Goal: Navigation & Orientation: Find specific page/section

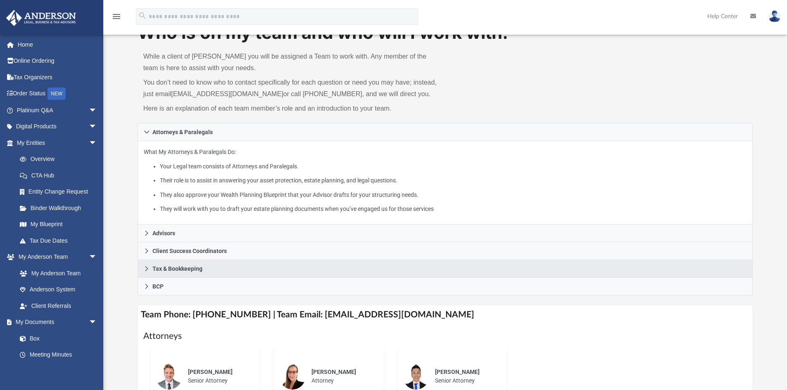
scroll to position [83, 0]
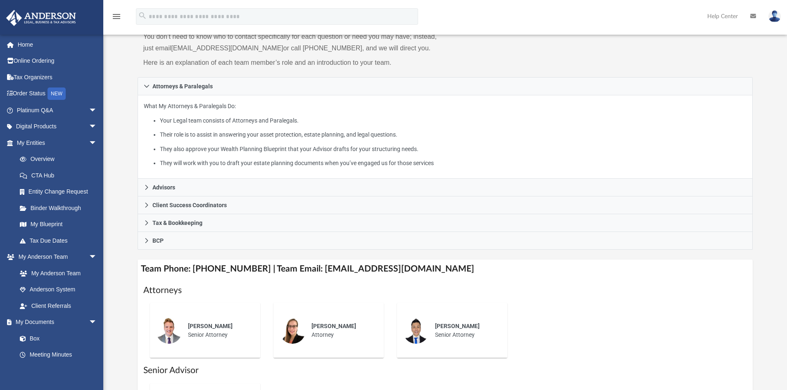
click at [204, 267] on h4 "Team Phone: [PHONE_NUMBER] | Team Email: [EMAIL_ADDRESS][DOMAIN_NAME]" at bounding box center [446, 269] width 616 height 19
click at [51, 202] on link "Binder Walkthrough" at bounding box center [61, 208] width 98 height 17
click at [50, 206] on link "Binder Walkthrough" at bounding box center [61, 208] width 98 height 17
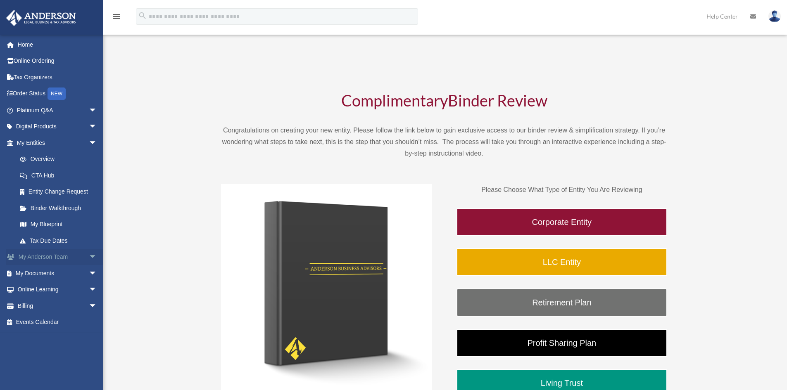
click at [55, 255] on link "My Anderson Team arrow_drop_down" at bounding box center [58, 257] width 104 height 17
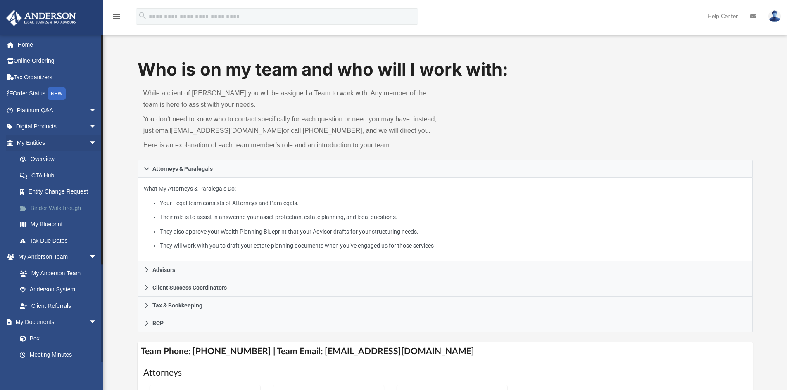
click at [51, 208] on link "Binder Walkthrough" at bounding box center [61, 208] width 98 height 17
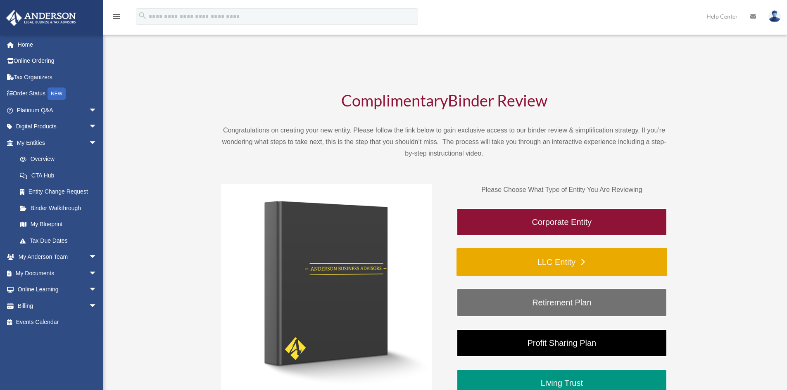
click at [591, 261] on link "LLC Entity" at bounding box center [562, 262] width 211 height 28
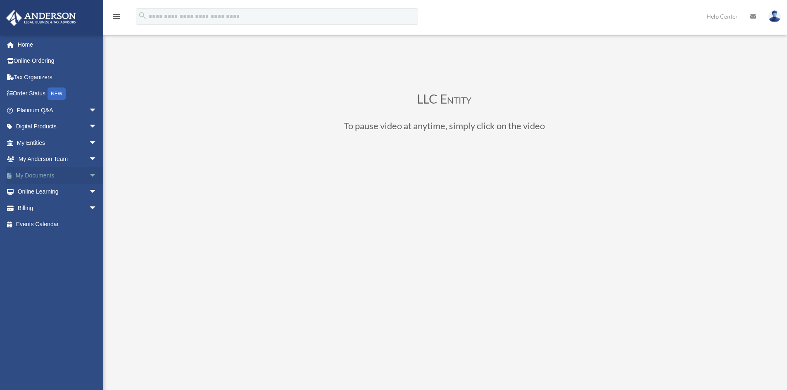
click at [50, 176] on link "My Documents arrow_drop_down" at bounding box center [58, 175] width 104 height 17
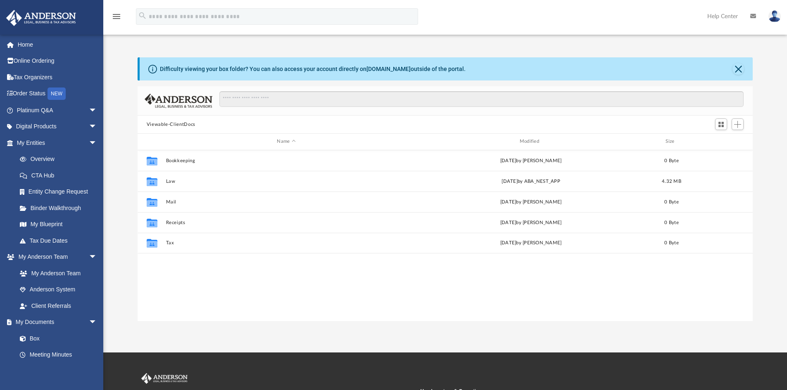
scroll to position [7, 7]
click at [57, 204] on link "Binder Walkthrough" at bounding box center [61, 208] width 98 height 17
